Goal: Entertainment & Leisure: Consume media (video, audio)

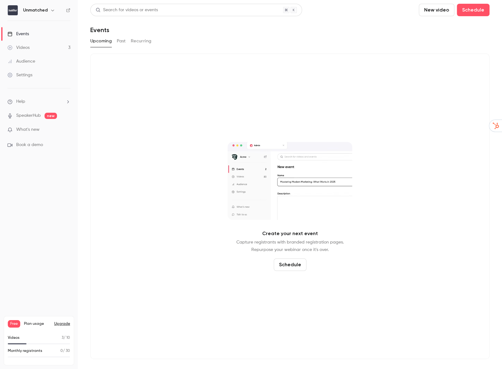
click at [47, 49] on link "Videos 3" at bounding box center [39, 48] width 78 height 14
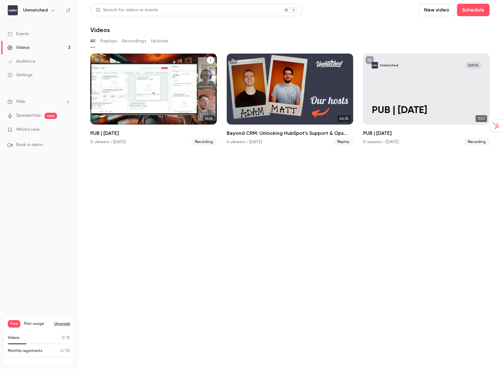
click at [183, 98] on div "Unmatched [DATE] PUB | [DATE]" at bounding box center [153, 89] width 127 height 71
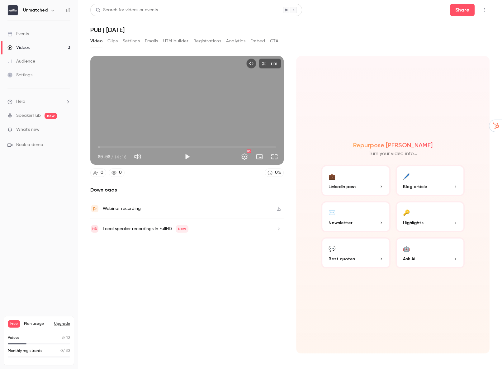
click at [274, 156] on button "Full screen" at bounding box center [274, 157] width 12 height 12
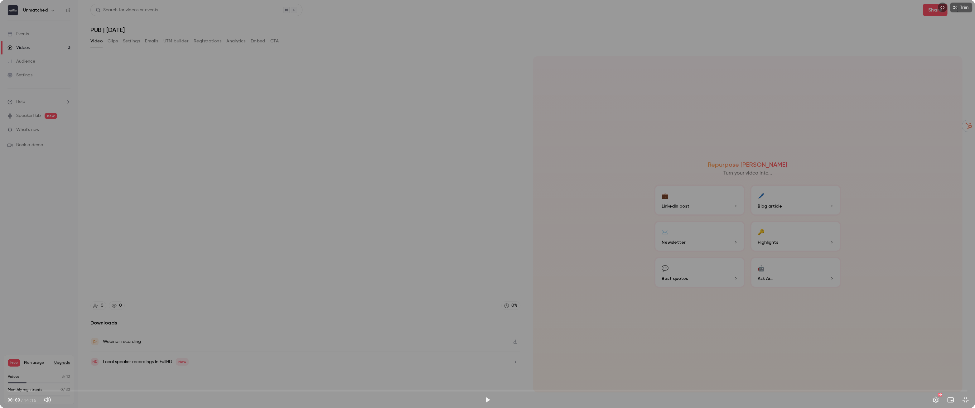
click at [51, 369] on button "Mute" at bounding box center [47, 400] width 12 height 12
type input "*"
click at [209, 369] on span "00:00" at bounding box center [487, 391] width 960 height 10
click at [206, 369] on span "02:56" at bounding box center [206, 391] width 2 height 2
drag, startPoint x: 204, startPoint y: 389, endPoint x: 233, endPoint y: 391, distance: 29.0
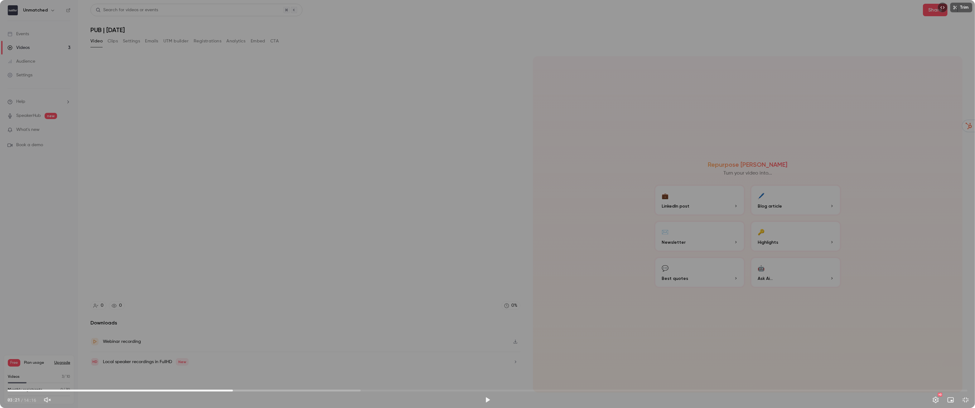
click at [233, 369] on span "03:21" at bounding box center [233, 391] width 2 height 2
click at [485, 369] on button "Play" at bounding box center [487, 400] width 12 height 12
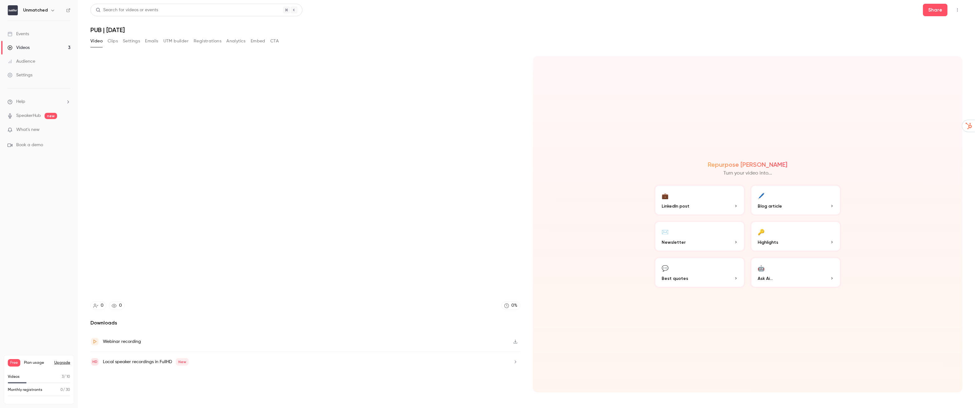
type input "*****"
click at [481, 369] on button "Pause" at bounding box center [487, 400] width 12 height 12
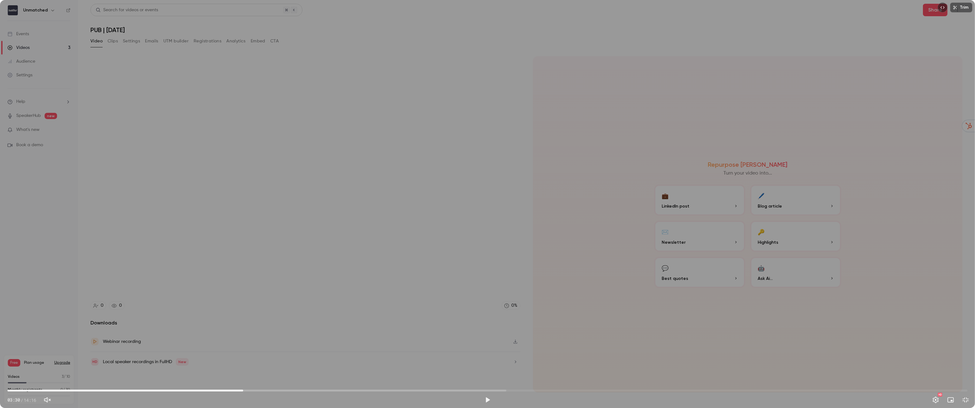
click at [481, 369] on button "Play" at bounding box center [487, 400] width 12 height 12
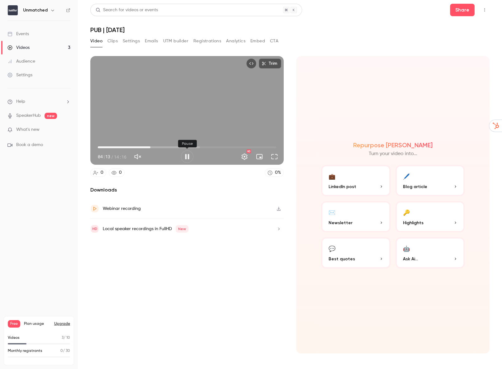
click at [189, 156] on button "Pause" at bounding box center [187, 157] width 12 height 12
click at [269, 296] on div "Downloads Webinar recording Local speaker recordings in FullHD New" at bounding box center [187, 269] width 194 height 167
click at [349, 41] on div "Video Clips Settings Emails UTM builder Registrations Analytics Embed CTA" at bounding box center [290, 42] width 400 height 12
click at [341, 43] on div "Video Clips Settings Emails UTM builder Registrations Analytics Embed CTA" at bounding box center [290, 42] width 400 height 12
drag, startPoint x: 276, startPoint y: 159, endPoint x: 274, endPoint y: 184, distance: 25.0
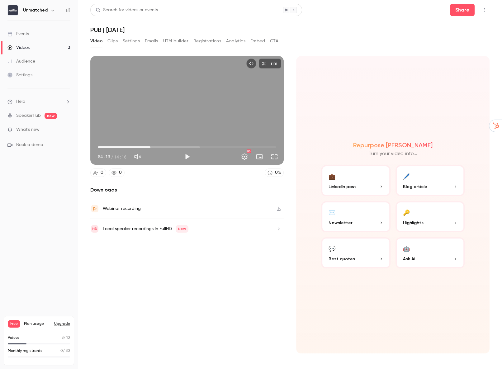
click at [276, 159] on button "Full screen" at bounding box center [274, 157] width 12 height 12
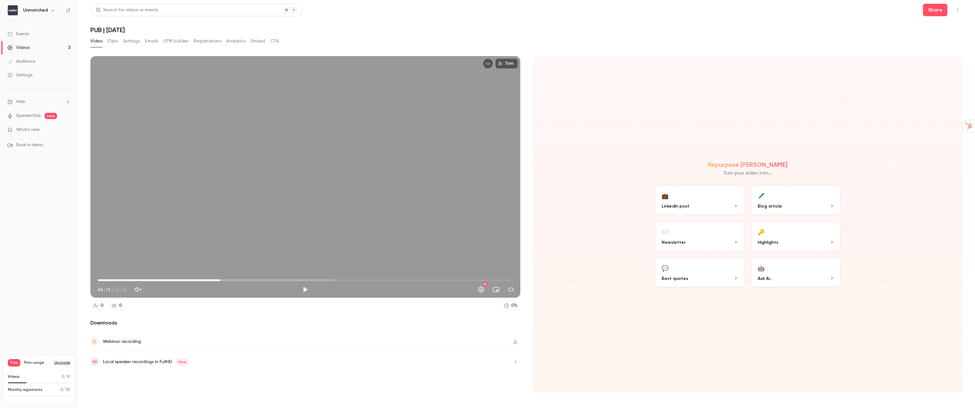
type input "*****"
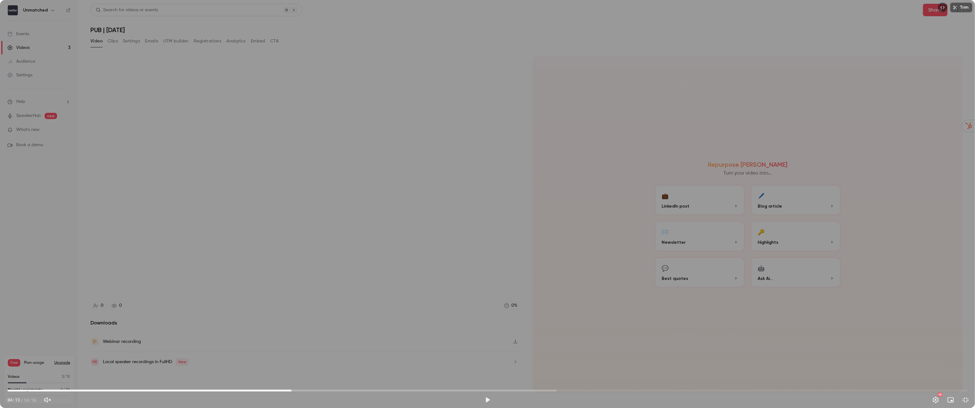
click at [502, 369] on button "Exit full screen" at bounding box center [965, 400] width 12 height 12
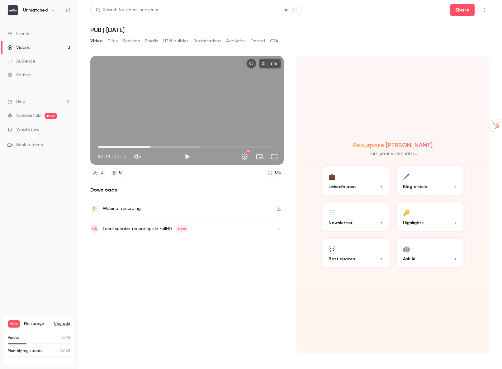
click at [181, 104] on div "Trim 04:13 04:13 / 14:16 HD" at bounding box center [187, 110] width 194 height 109
click at [275, 157] on button "Full screen" at bounding box center [274, 157] width 12 height 12
click at [184, 156] on button "Pause" at bounding box center [187, 157] width 12 height 12
type input "*****"
click at [343, 37] on div "Video Clips Settings Emails UTM builder Registrations Analytics Embed CTA" at bounding box center [290, 42] width 400 height 12
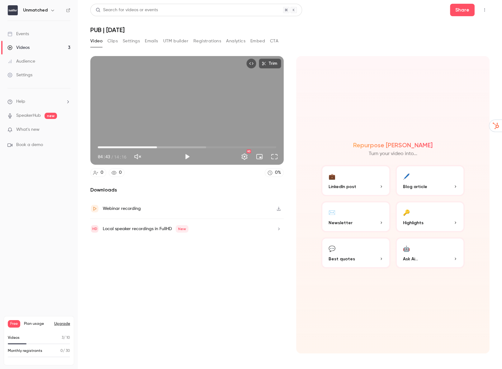
click at [346, 30] on h1 "PUB | [DATE]" at bounding box center [290, 29] width 400 height 7
